Goal: Information Seeking & Learning: Understand process/instructions

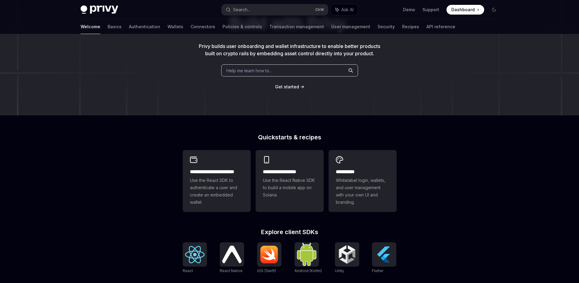
scroll to position [187, 0]
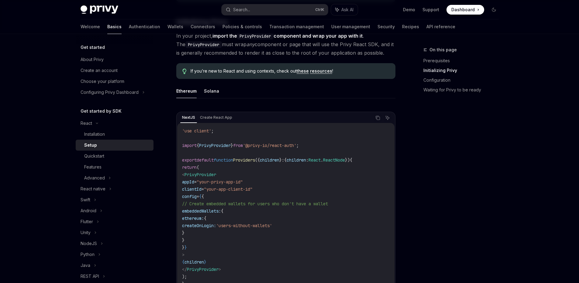
scroll to position [146, 0]
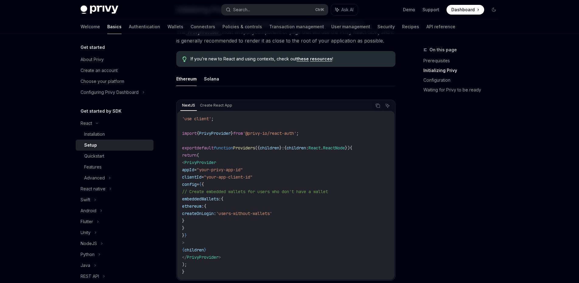
click at [285, 134] on span "'@privy-io/react-auth'" at bounding box center [269, 133] width 53 height 5
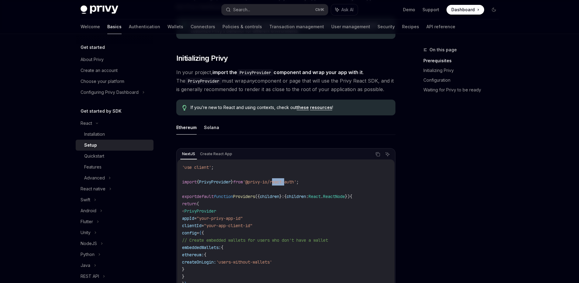
scroll to position [0, 0]
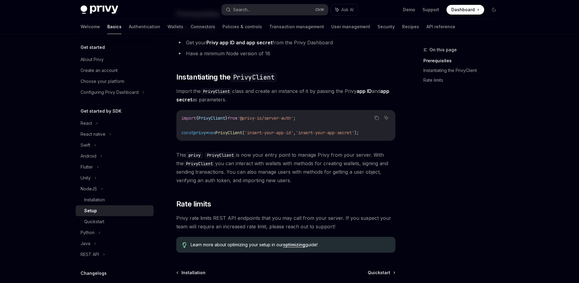
scroll to position [68, 0]
click at [375, 116] on icon "Copy the contents from the code block" at bounding box center [376, 117] width 5 height 5
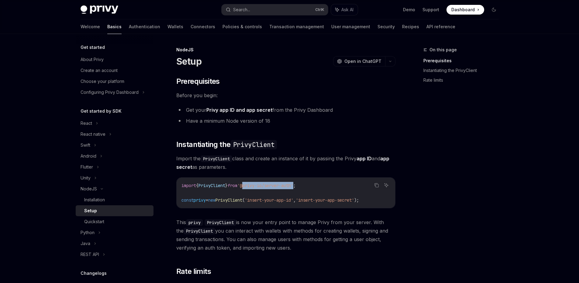
drag, startPoint x: 250, startPoint y: 185, endPoint x: 303, endPoint y: 183, distance: 53.5
click at [293, 183] on span "'@privy-io/server-auth'" at bounding box center [265, 185] width 56 height 5
copy span "@privy-io/server-auth"
click at [105, 135] on div "React native" at bounding box center [115, 134] width 78 height 11
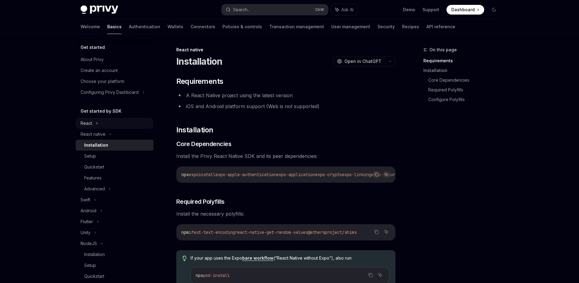
click at [98, 123] on div "React" at bounding box center [115, 123] width 78 height 11
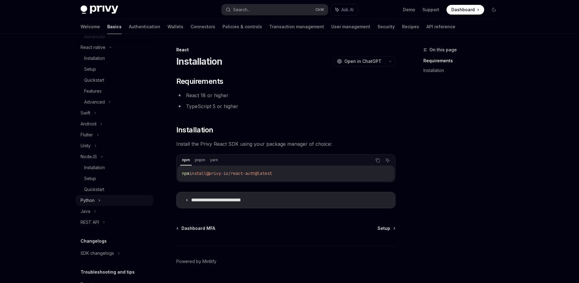
scroll to position [146, 0]
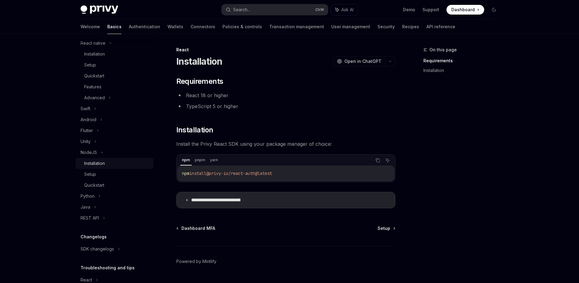
click at [111, 166] on div "Installation" at bounding box center [117, 163] width 66 height 7
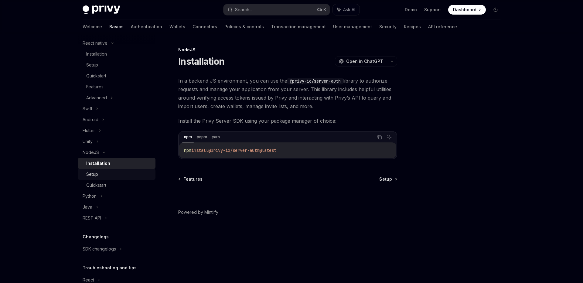
click at [110, 177] on div "Setup" at bounding box center [119, 174] width 66 height 7
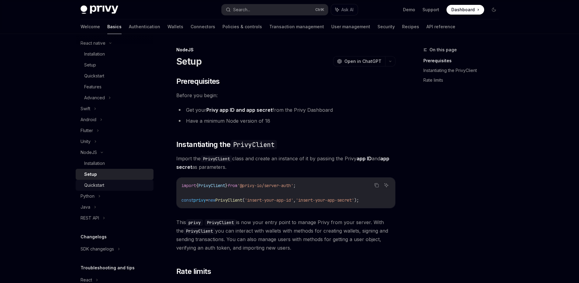
click at [114, 183] on div "Quickstart" at bounding box center [117, 185] width 66 height 7
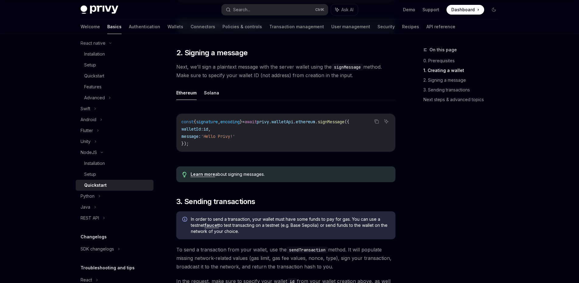
scroll to position [232, 0]
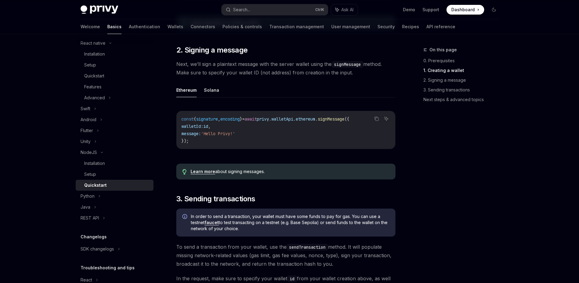
click at [283, 138] on code "const { signature , encoding } = await privy . walletApi . ethereum . signMessa…" at bounding box center [285, 129] width 209 height 29
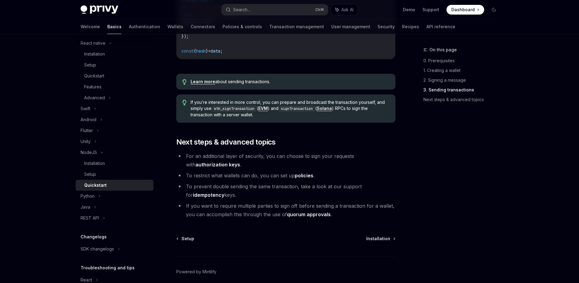
scroll to position [597, 0]
drag, startPoint x: 199, startPoint y: 141, endPoint x: 301, endPoint y: 151, distance: 102.0
click at [321, 154] on li "For an additional layer of security, you can choose to sign your requests with …" at bounding box center [285, 159] width 219 height 17
drag, startPoint x: 263, startPoint y: 159, endPoint x: 294, endPoint y: 158, distance: 30.4
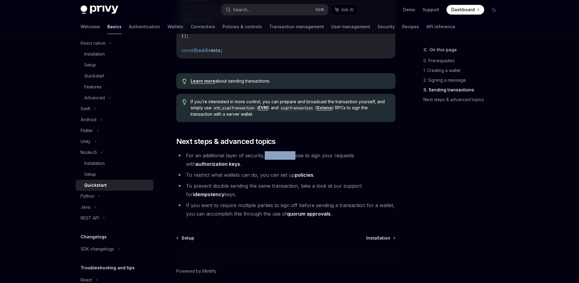
click at [294, 158] on li "For an additional layer of security, you can choose to sign your requests with …" at bounding box center [285, 159] width 219 height 17
drag, startPoint x: 320, startPoint y: 164, endPoint x: 360, endPoint y: 160, distance: 40.3
click at [320, 164] on li "For an additional layer of security, you can choose to sign your requests with …" at bounding box center [285, 159] width 219 height 17
drag, startPoint x: 194, startPoint y: 177, endPoint x: 231, endPoint y: 176, distance: 38.0
click at [231, 176] on li "To restrict what wallets can do, you can set up policies ." at bounding box center [285, 175] width 219 height 9
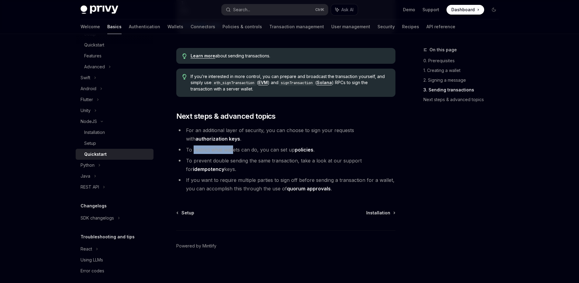
scroll to position [182, 0]
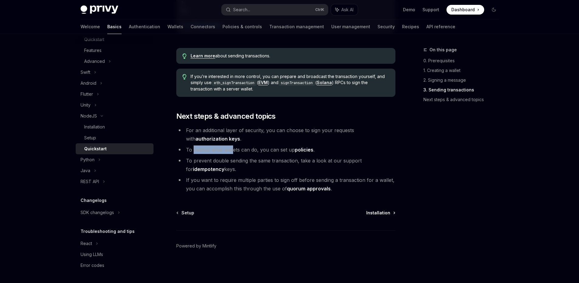
click at [383, 213] on span "Installation" at bounding box center [378, 213] width 24 height 6
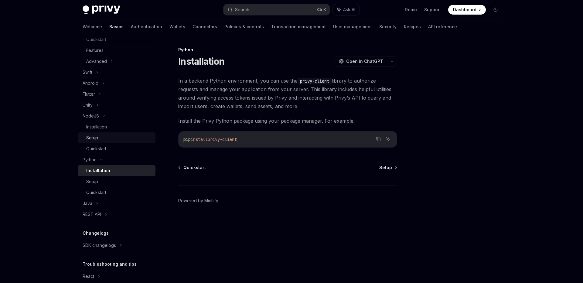
click at [100, 137] on div "Setup" at bounding box center [119, 137] width 66 height 7
type textarea "*"
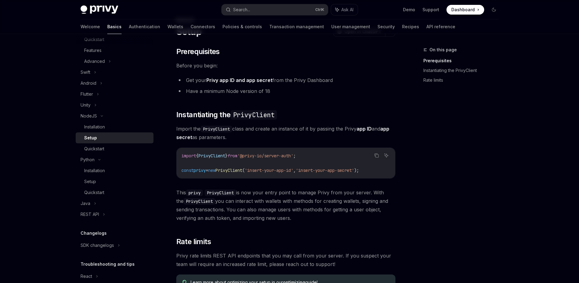
scroll to position [18, 0]
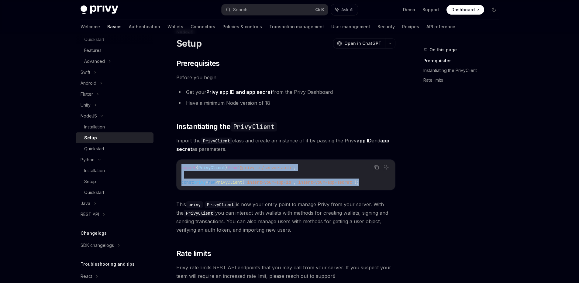
drag, startPoint x: 385, startPoint y: 182, endPoint x: 178, endPoint y: 167, distance: 207.7
click at [178, 167] on div "import { PrivyClient } from '@privy-io/server-auth' ; const privy = new PrivyCl…" at bounding box center [285, 175] width 218 height 30
copy code "import { PrivyClient } from '@privy-io/server-auth' ; const privy = new PrivyCl…"
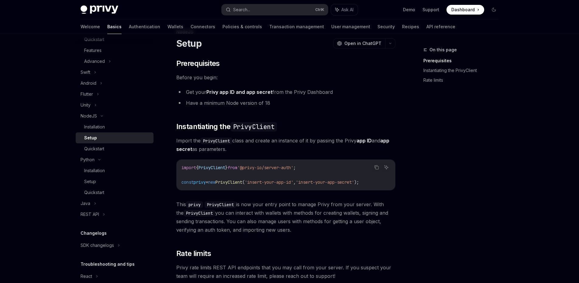
click at [412, 157] on div "On this page Prerequisites Instantiating the PrivyClient Rate limits" at bounding box center [457, 164] width 92 height 237
